Goal: Transaction & Acquisition: Purchase product/service

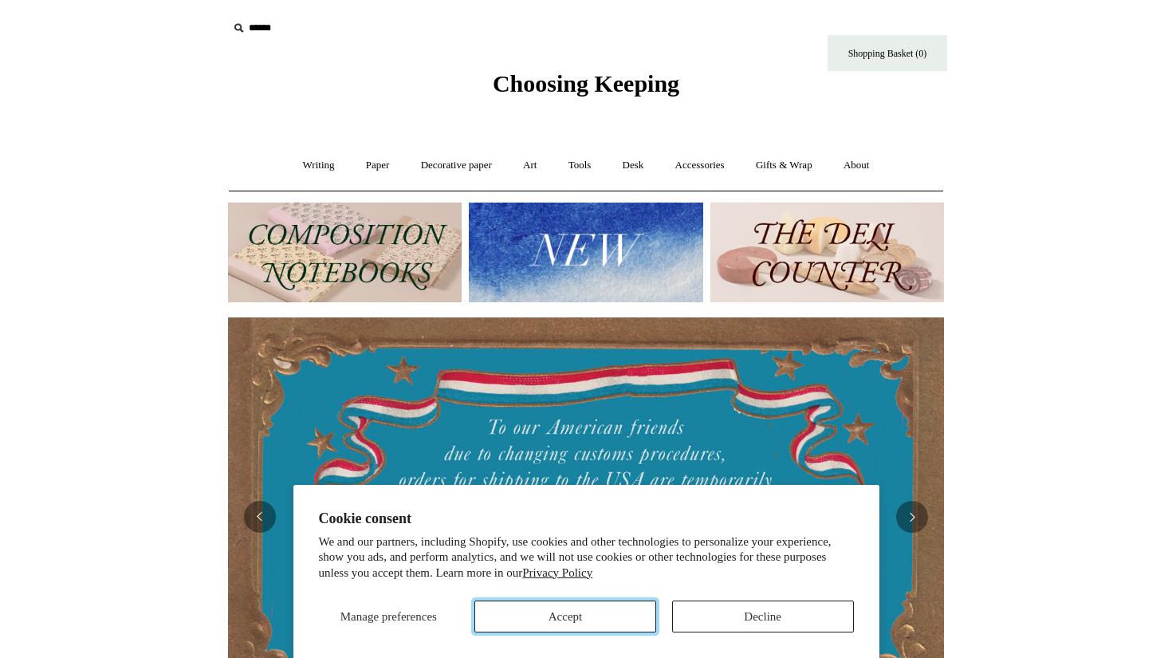
click at [589, 617] on button "Accept" at bounding box center [565, 616] width 182 height 32
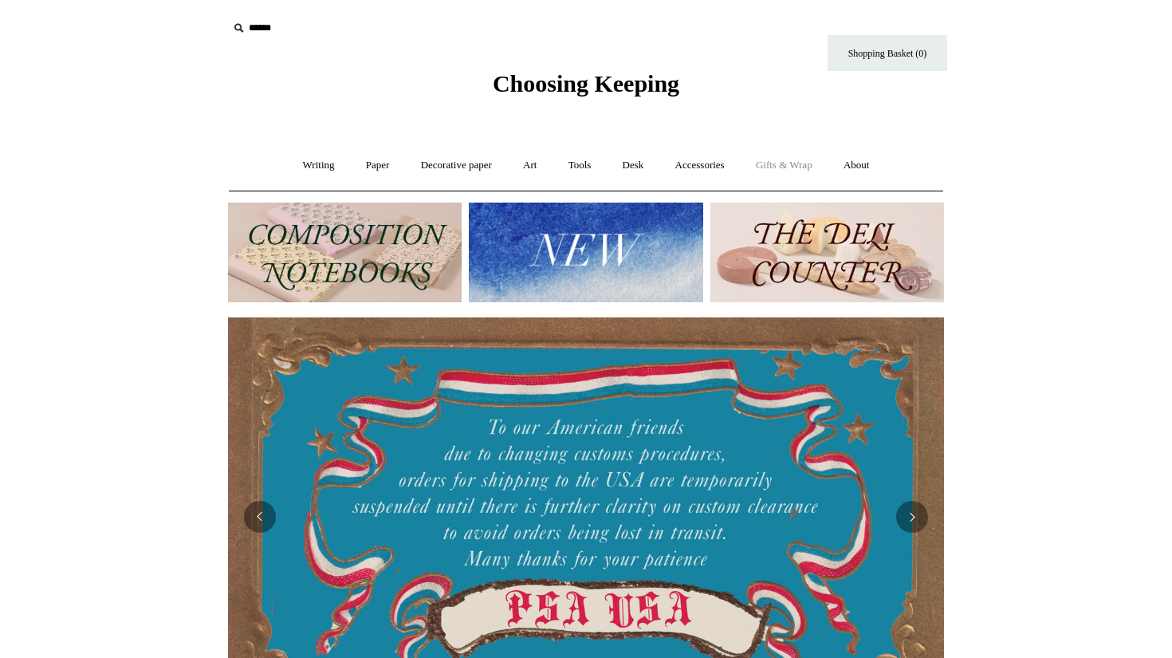
click at [788, 165] on link "Gifts & Wrap +" at bounding box center [784, 165] width 85 height 42
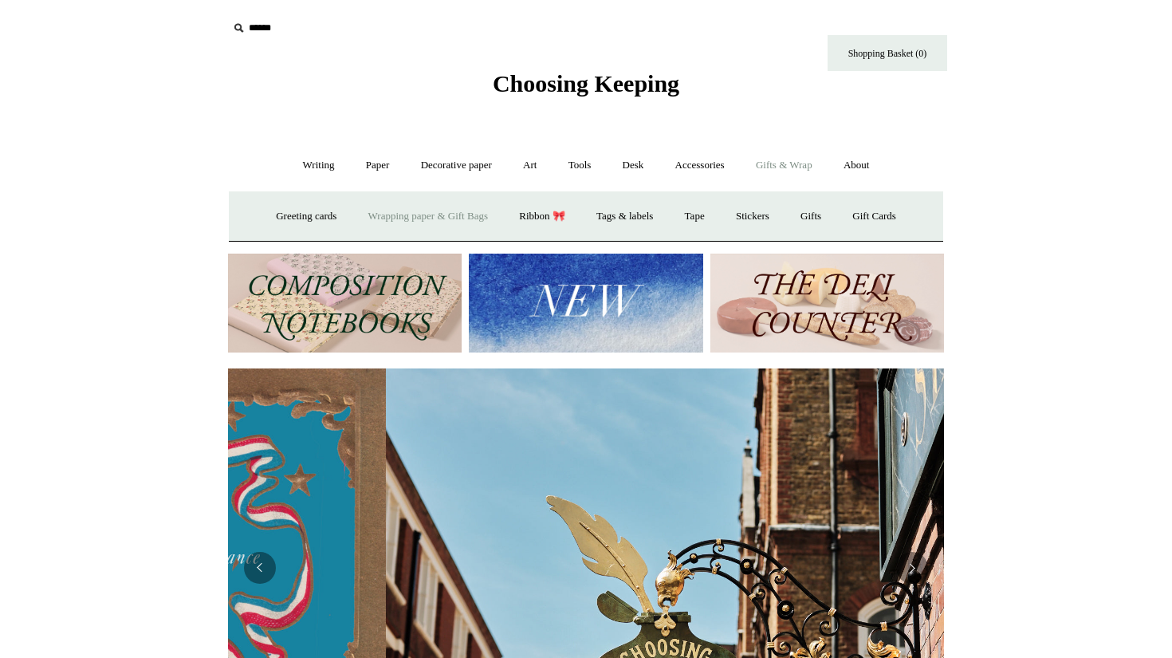
click at [454, 214] on link "Wrapping paper & Gift Bags" at bounding box center [428, 216] width 148 height 42
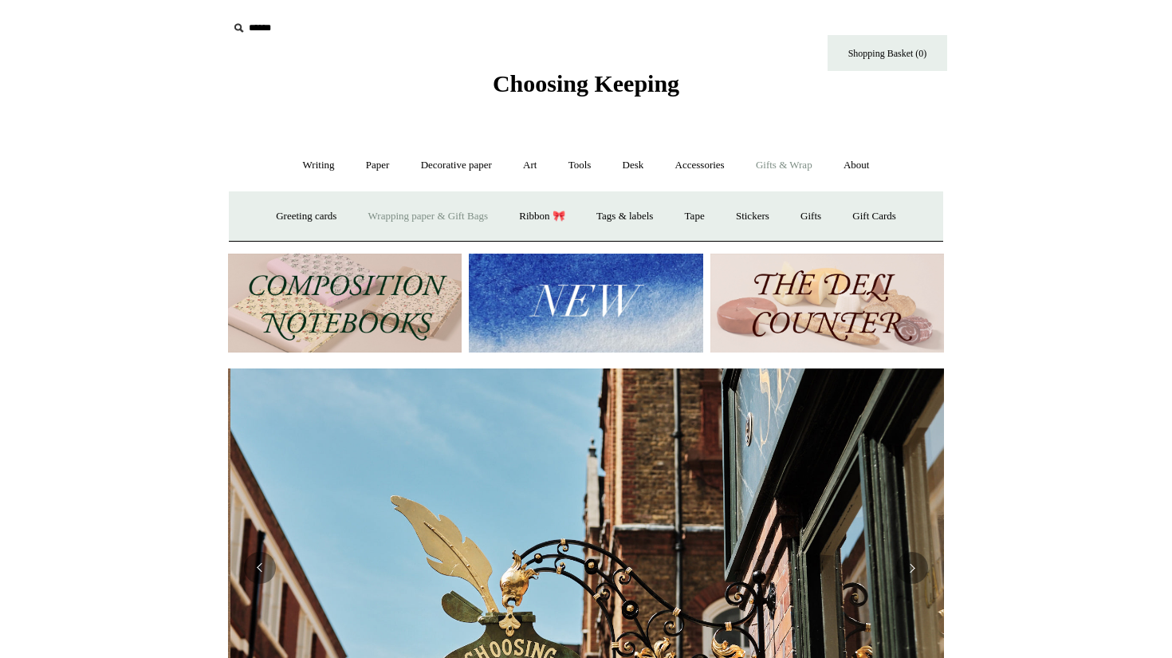
scroll to position [0, 716]
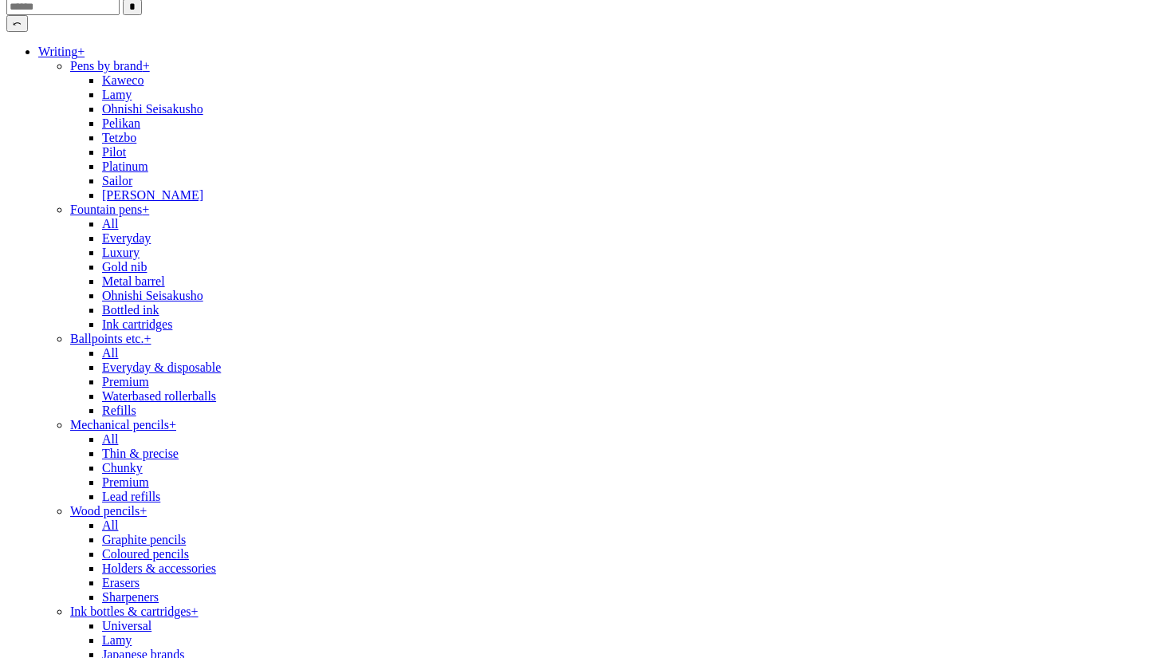
scroll to position [71, 0]
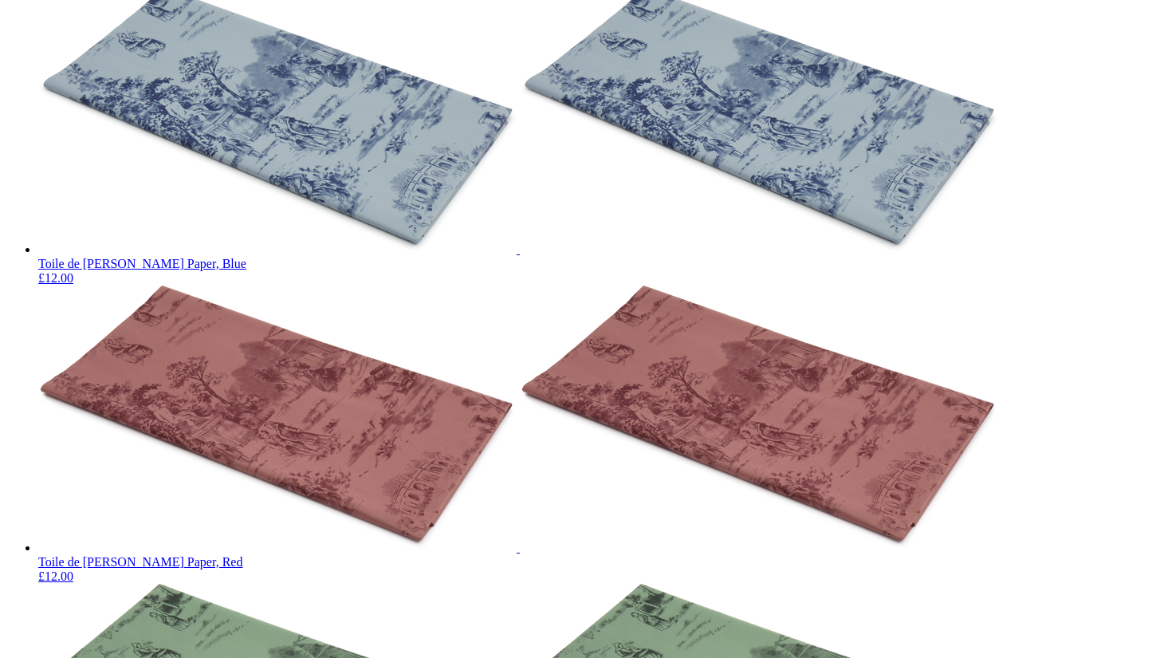
scroll to position [2570, 0]
